Goal: Information Seeking & Learning: Compare options

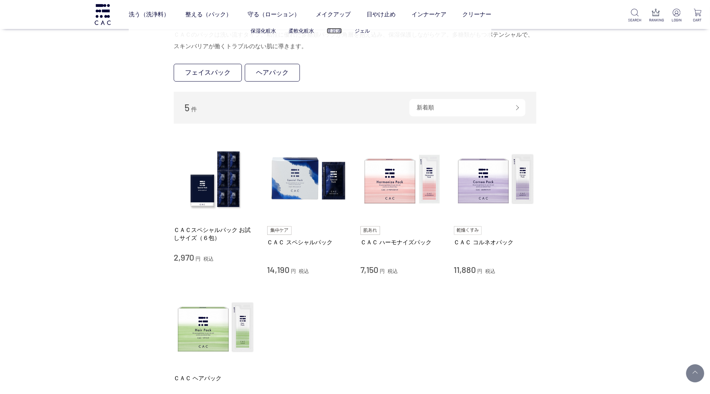
click at [334, 31] on link "美容液" at bounding box center [334, 31] width 15 height 6
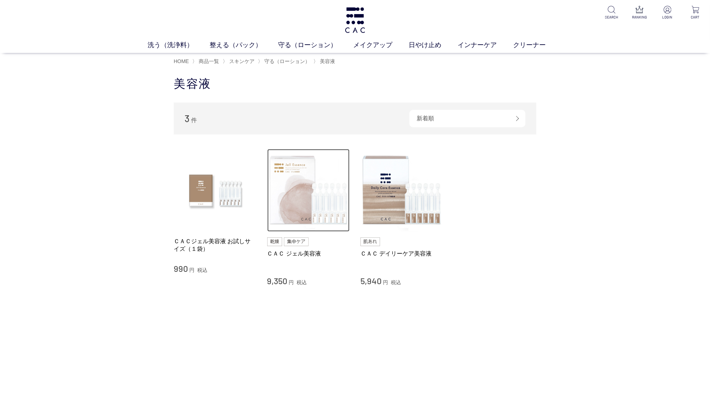
click at [302, 171] on img at bounding box center [308, 190] width 83 height 83
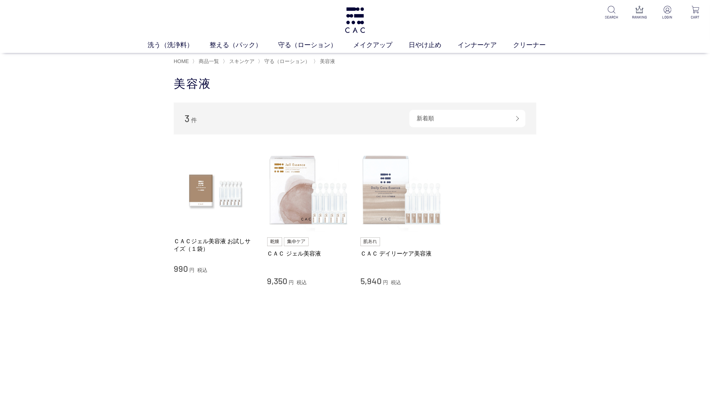
scroll to position [12, 0]
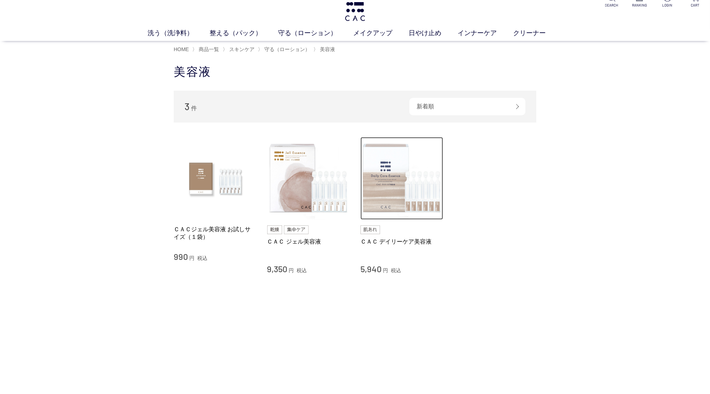
click at [383, 168] on img at bounding box center [401, 178] width 83 height 83
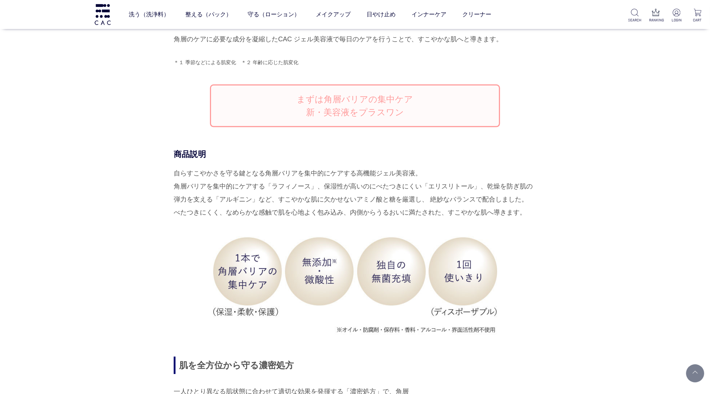
scroll to position [630, 0]
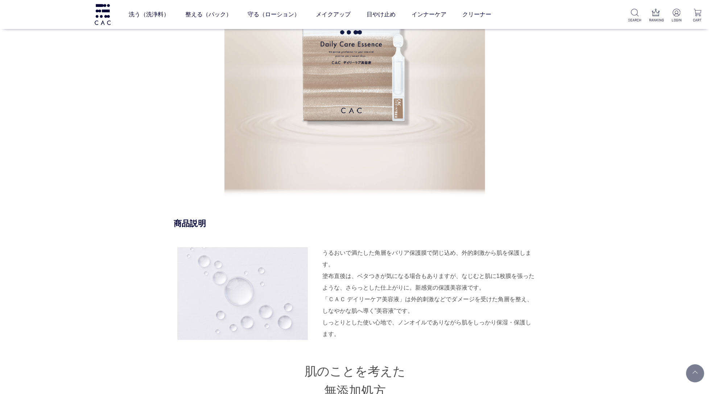
scroll to position [533, 0]
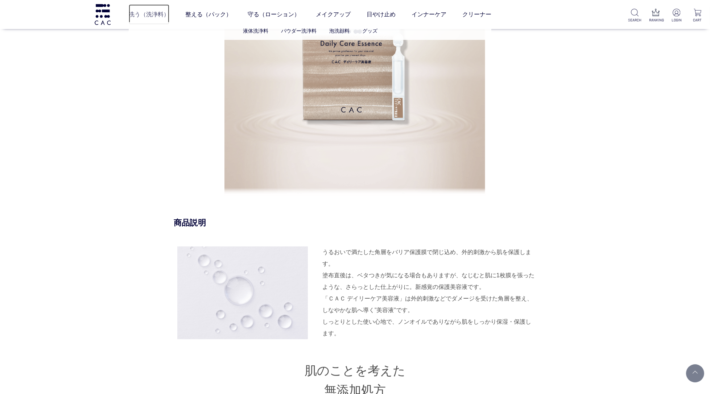
click at [152, 11] on link "洗う（洗浄料）" at bounding box center [149, 14] width 41 height 20
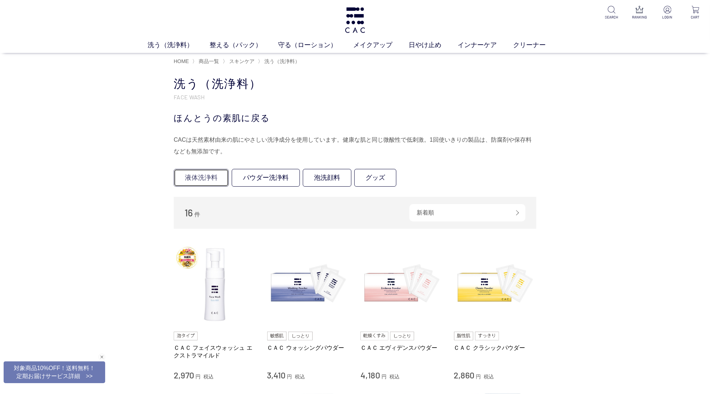
click at [196, 183] on link "液体洗浄料" at bounding box center [201, 178] width 55 height 18
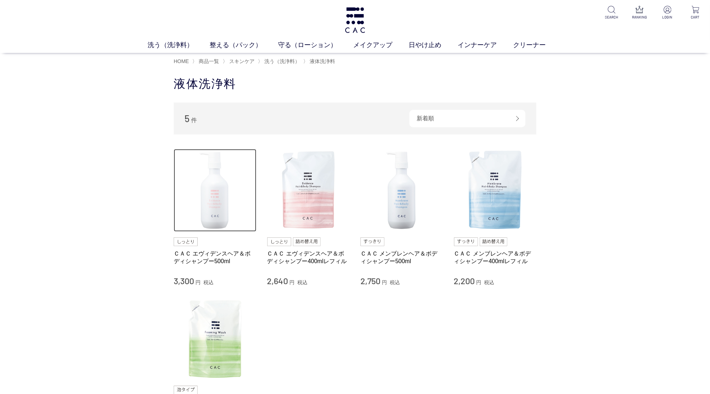
click at [213, 217] on img at bounding box center [215, 190] width 83 height 83
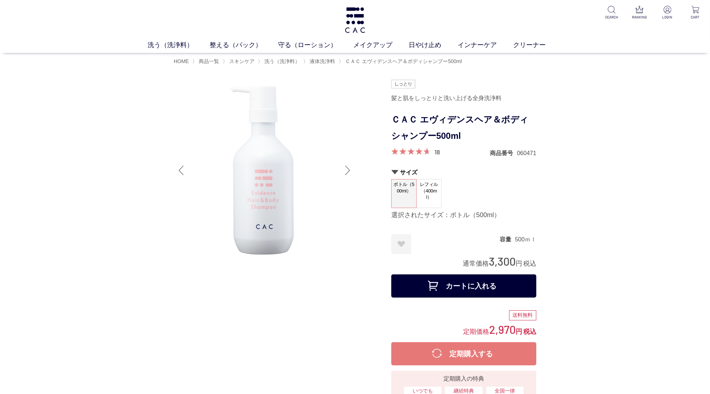
click at [402, 118] on h1 "ＣＡＣ エヴィデンスヘア＆ボディシャンプー500ml" at bounding box center [463, 128] width 145 height 33
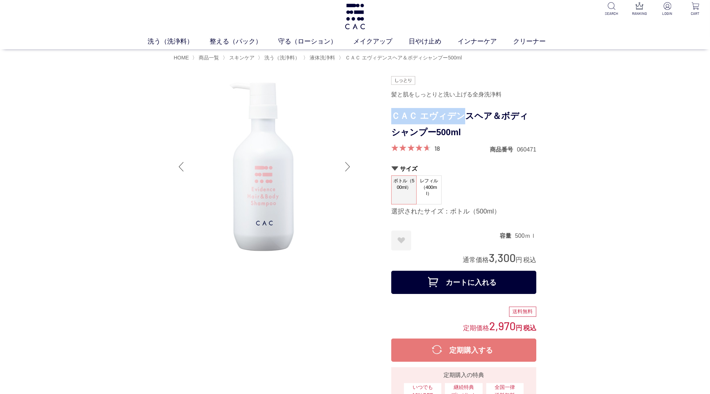
scroll to position [4, 0]
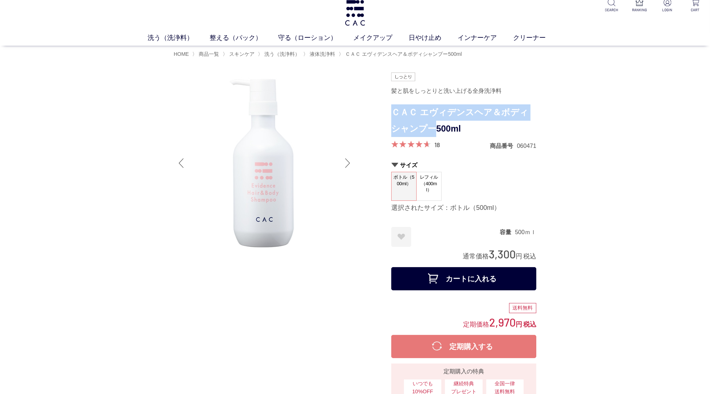
drag, startPoint x: 394, startPoint y: 119, endPoint x: 427, endPoint y: 128, distance: 33.5
click at [427, 128] on h1 "ＣＡＣ エヴィデンスヘア＆ボディシャンプー500ml" at bounding box center [463, 120] width 145 height 33
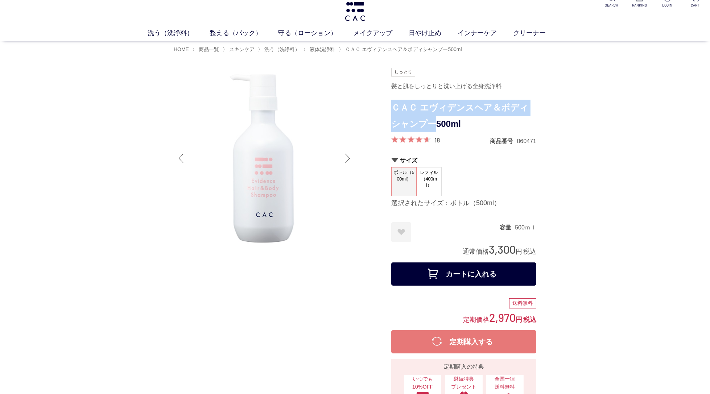
copy h1 "ＣＡＣ エヴィデンスヘア＆ボディシャンプー"
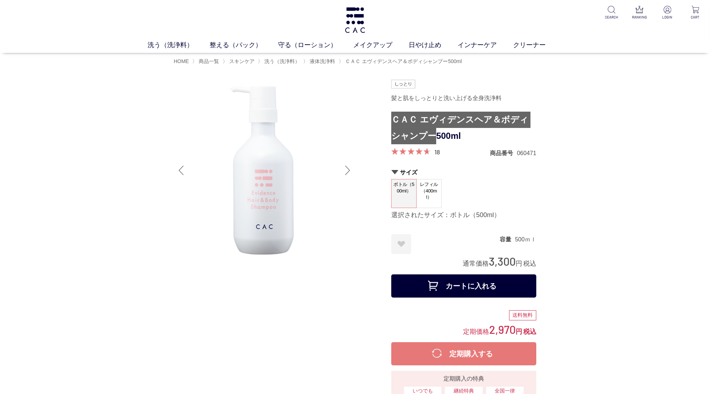
scroll to position [0, 0]
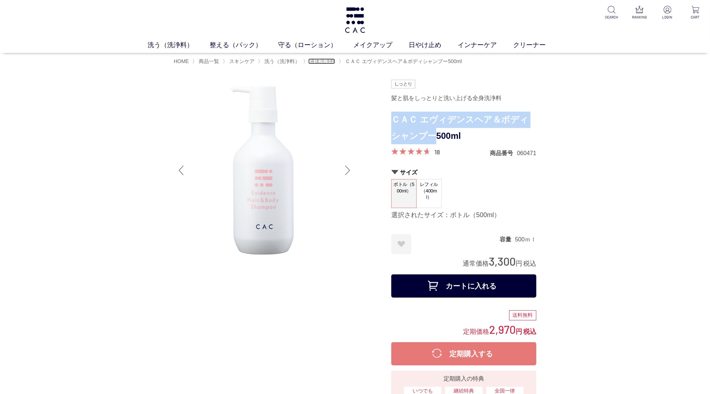
drag, startPoint x: 332, startPoint y: 61, endPoint x: 339, endPoint y: 65, distance: 8.4
click at [332, 61] on span "液体洗浄料" at bounding box center [322, 61] width 25 height 6
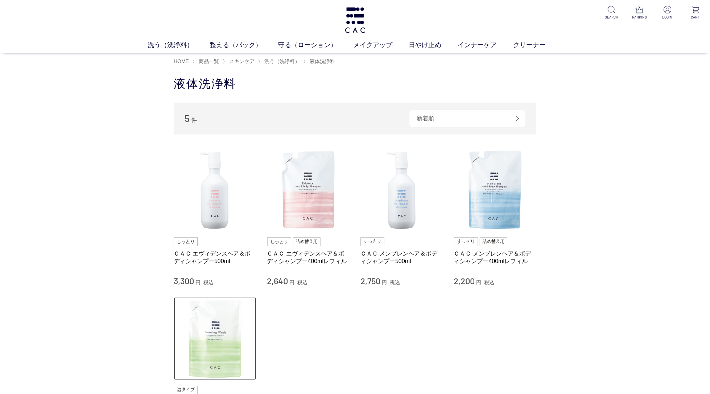
click at [216, 328] on img at bounding box center [215, 338] width 83 height 83
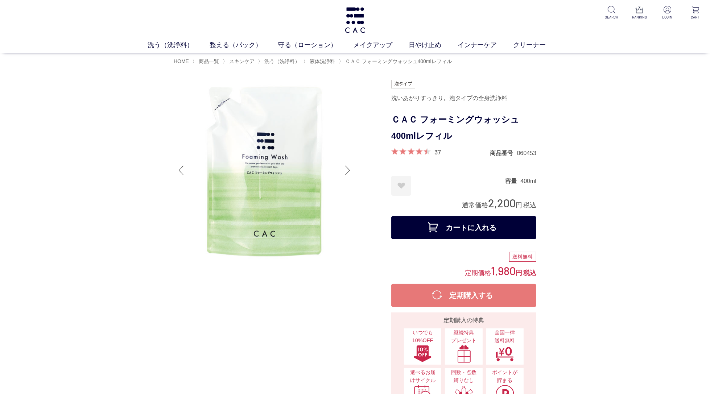
click at [424, 120] on h1 "ＣＡＣ フォーミングウォッシュ400mlレフィル" at bounding box center [463, 128] width 145 height 33
drag, startPoint x: 514, startPoint y: 120, endPoint x: 421, endPoint y: 121, distance: 93.2
click at [421, 121] on h1 "ＣＡＣ フォーミングウォッシュ400mlレフィル" at bounding box center [463, 128] width 145 height 33
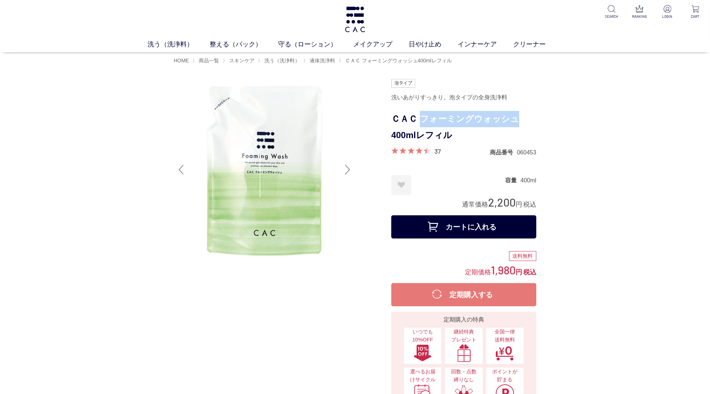
copy h1 "フォーミングウォッシュ"
click at [381, 45] on link "メイクアップ" at bounding box center [380, 45] width 55 height 10
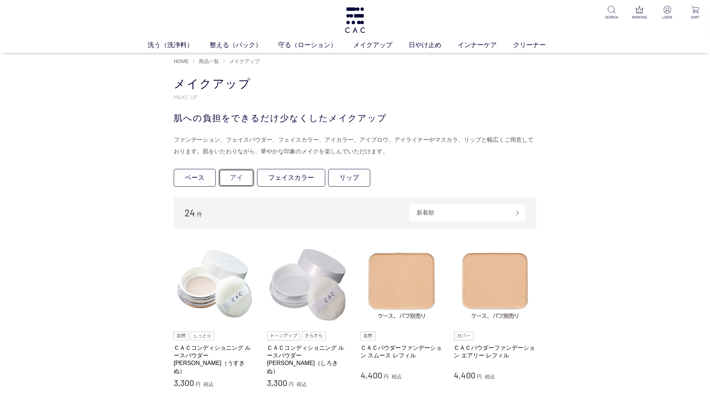
click at [236, 181] on link "アイ" at bounding box center [237, 178] width 36 height 18
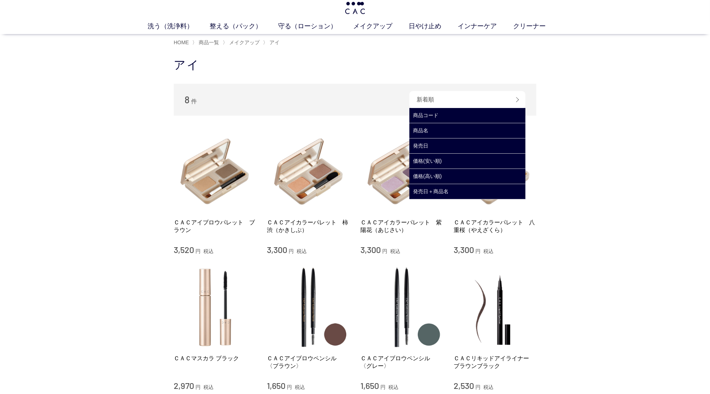
scroll to position [16, 0]
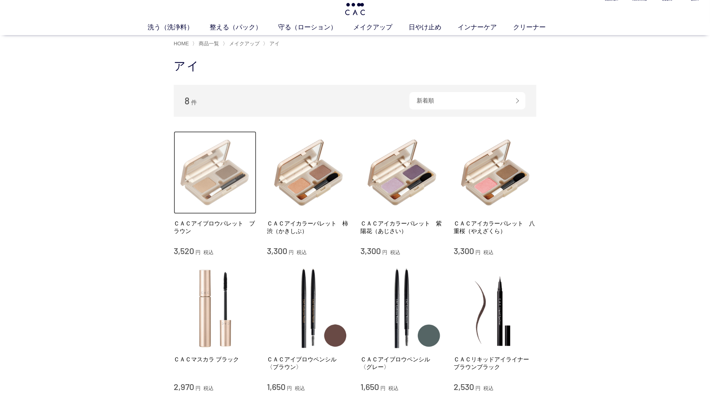
click at [220, 170] on img at bounding box center [215, 172] width 83 height 83
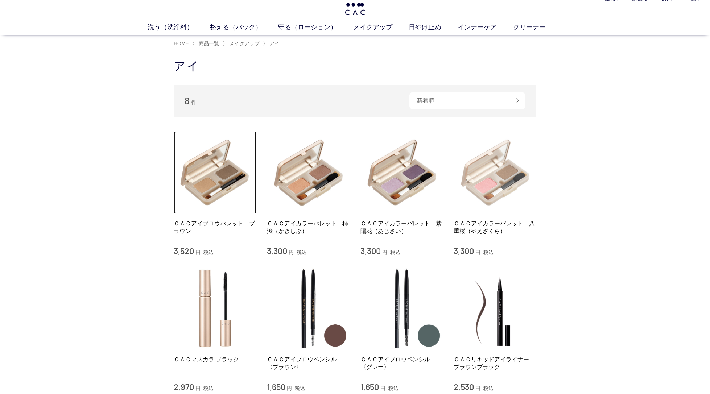
scroll to position [17, 0]
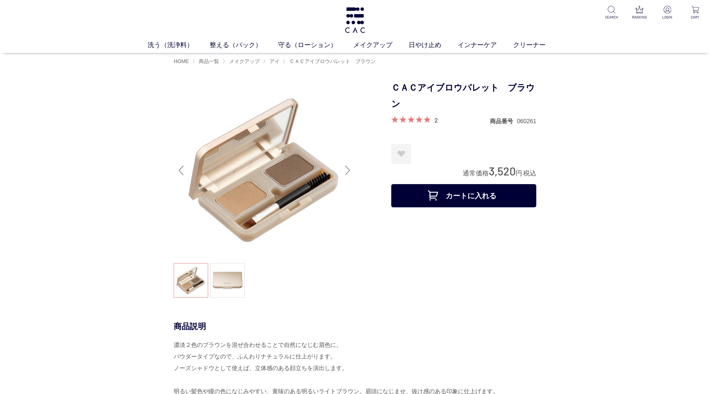
drag, startPoint x: 431, startPoint y: 89, endPoint x: 417, endPoint y: 97, distance: 16.9
click at [431, 89] on h1 "ＣＡＣアイブロウパレット　ブラウン" at bounding box center [463, 96] width 145 height 33
drag, startPoint x: 402, startPoint y: 103, endPoint x: 417, endPoint y: 91, distance: 19.1
click at [414, 91] on h1 "ＣＡＣアイブロウパレット　ブラウン" at bounding box center [463, 96] width 145 height 33
click at [417, 91] on h1 "ＣＡＣアイブロウパレット　ブラウン" at bounding box center [463, 96] width 145 height 33
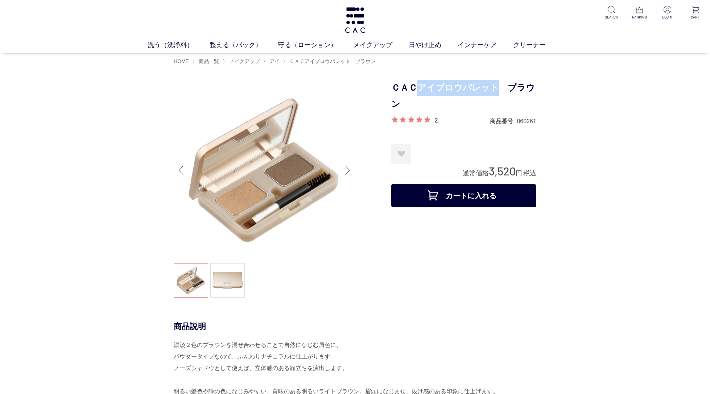
scroll to position [1, 0]
drag, startPoint x: 493, startPoint y: 86, endPoint x: 418, endPoint y: 89, distance: 75.1
click at [418, 89] on h1 "ＣＡＣアイブロウパレット　ブラウン" at bounding box center [463, 95] width 145 height 33
copy h1 "アイブロウパレット"
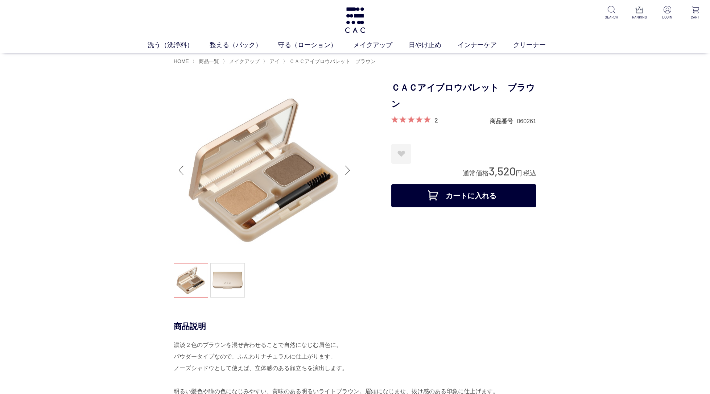
click at [498, 173] on span "3,520" at bounding box center [502, 170] width 27 height 13
drag, startPoint x: 515, startPoint y: 169, endPoint x: 488, endPoint y: 170, distance: 26.5
click at [489, 170] on span "3,520" at bounding box center [502, 170] width 27 height 13
copy span "3,520"
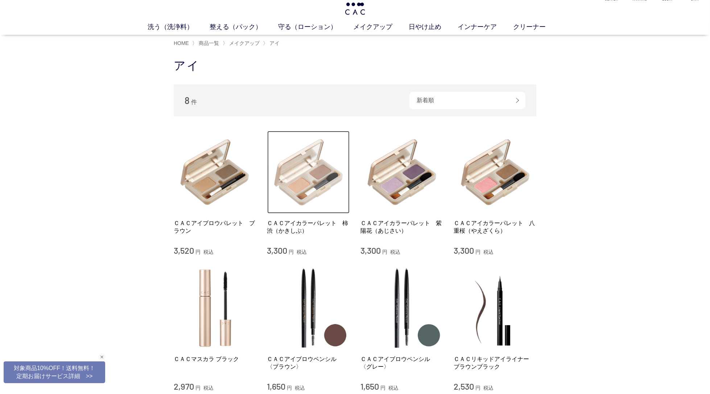
click at [322, 186] on img at bounding box center [308, 172] width 83 height 83
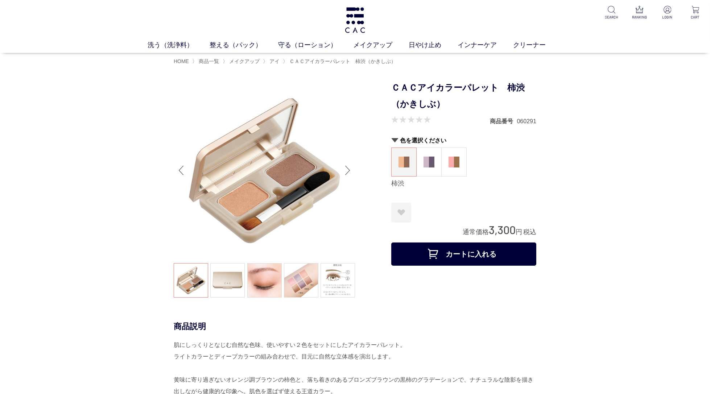
click at [474, 82] on h1 "ＣＡＣアイカラーパレット　柿渋（かきしぶ）" at bounding box center [463, 96] width 145 height 33
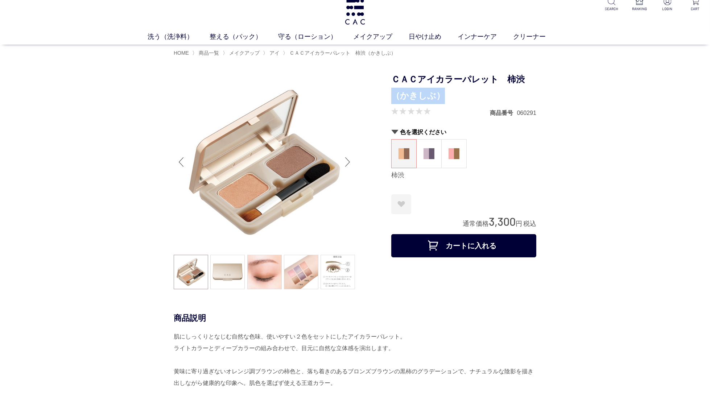
drag, startPoint x: 426, startPoint y: 104, endPoint x: 393, endPoint y: 89, distance: 36.0
click at [393, 89] on h1 "ＣＡＣアイカラーパレット　柿渋（かきしぶ）" at bounding box center [463, 87] width 145 height 33
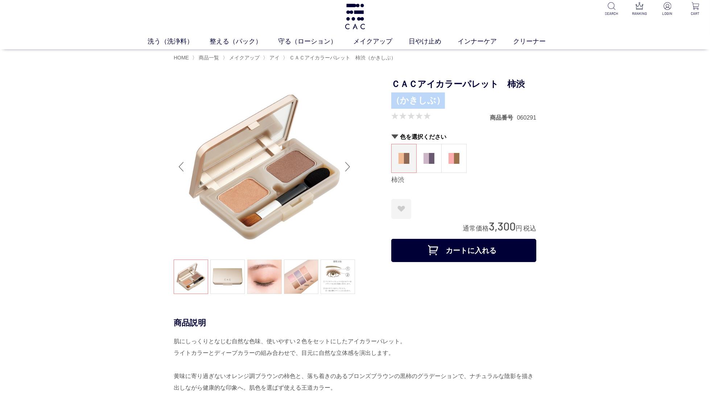
scroll to position [4, 0]
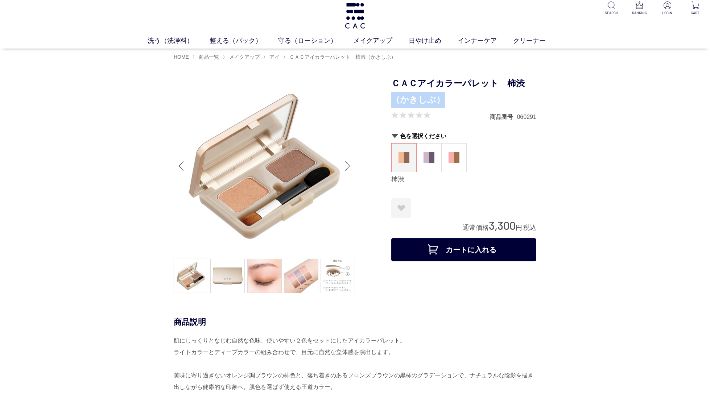
click at [426, 104] on h1 "ＣＡＣアイカラーパレット　柿渋（かきしぶ）" at bounding box center [463, 91] width 145 height 33
drag, startPoint x: 430, startPoint y: 100, endPoint x: 394, endPoint y: 83, distance: 39.6
click at [394, 83] on h1 "ＣＡＣアイカラーパレット　柿渋（かきしぶ）" at bounding box center [463, 91] width 145 height 33
copy h1 "ＣＡＣアイカラーパレット　柿渋（かきしぶ）"
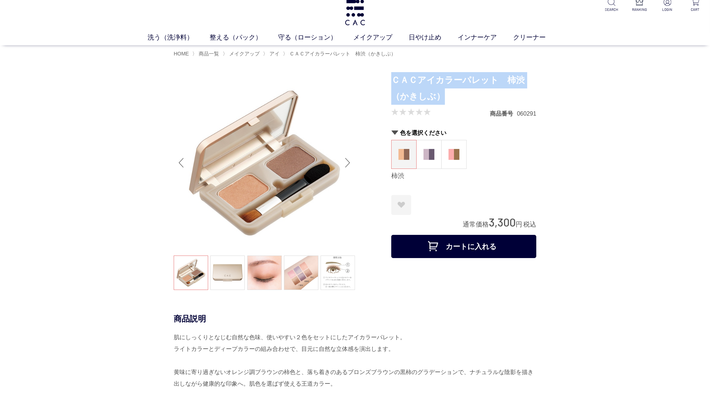
scroll to position [6, 0]
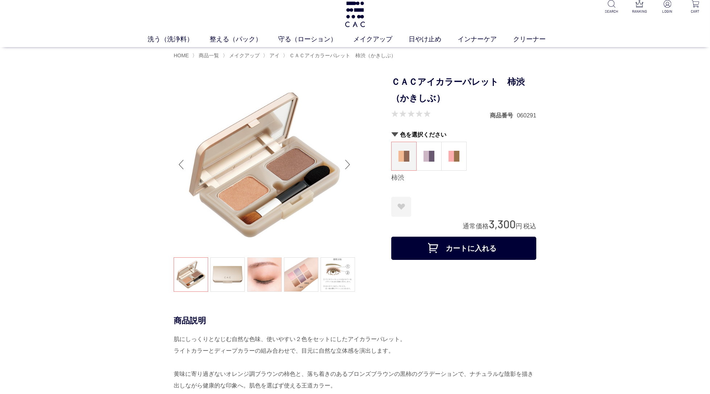
drag, startPoint x: 504, startPoint y: 207, endPoint x: 502, endPoint y: 211, distance: 5.0
click at [504, 207] on div "お気に入りに登録する お気に入りを解除しますか？ ***** OK お気に入り一覧へ" at bounding box center [463, 207] width 145 height 20
drag, startPoint x: 514, startPoint y: 222, endPoint x: 489, endPoint y: 224, distance: 25.8
click at [489, 224] on span "3,300" at bounding box center [502, 223] width 27 height 13
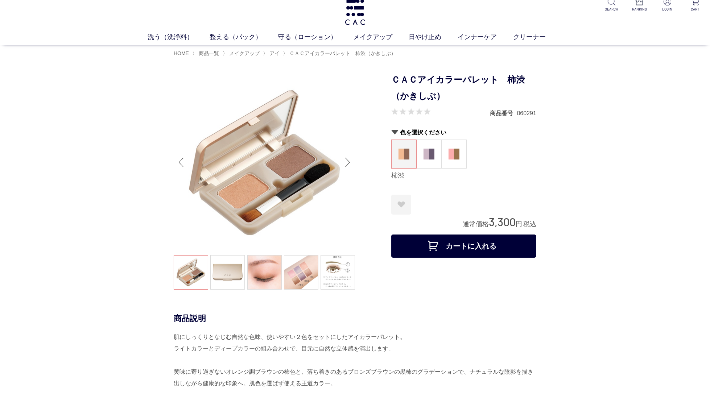
copy span "3,300"
click at [433, 156] on img at bounding box center [428, 154] width 11 height 11
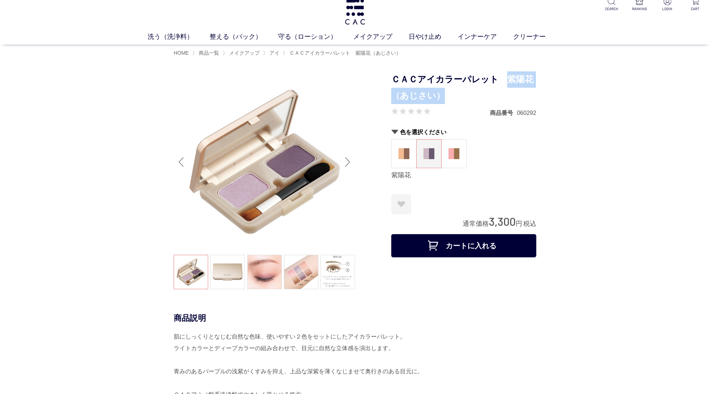
drag, startPoint x: 440, startPoint y: 103, endPoint x: 503, endPoint y: 87, distance: 65.2
click at [503, 87] on h1 "ＣＡＣアイカラーパレット　紫陽花（あじさい）" at bounding box center [463, 87] width 145 height 33
copy h1 "紫陽花（あじさい）"
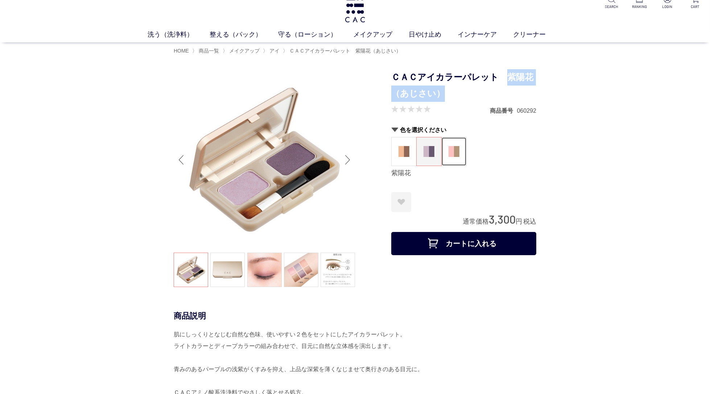
click at [456, 146] on img at bounding box center [453, 151] width 11 height 11
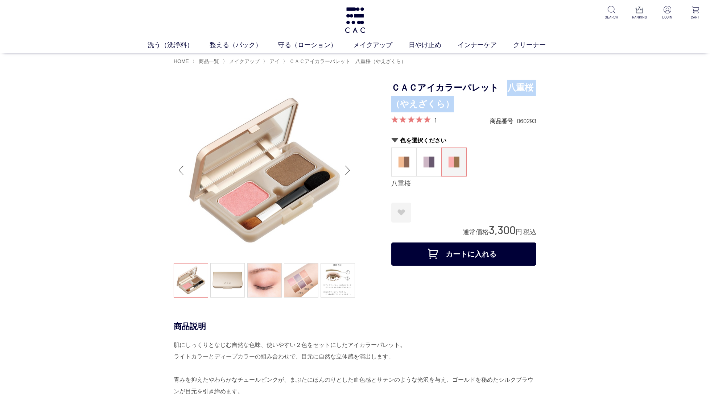
drag, startPoint x: 446, startPoint y: 103, endPoint x: 503, endPoint y: 94, distance: 58.5
click at [503, 94] on h1 "ＣＡＣアイカラーパレット　八重桜（やえざくら）" at bounding box center [463, 96] width 145 height 33
copy h1 "八重桜（やえざくら）"
